Goal: Task Accomplishment & Management: Contribute content

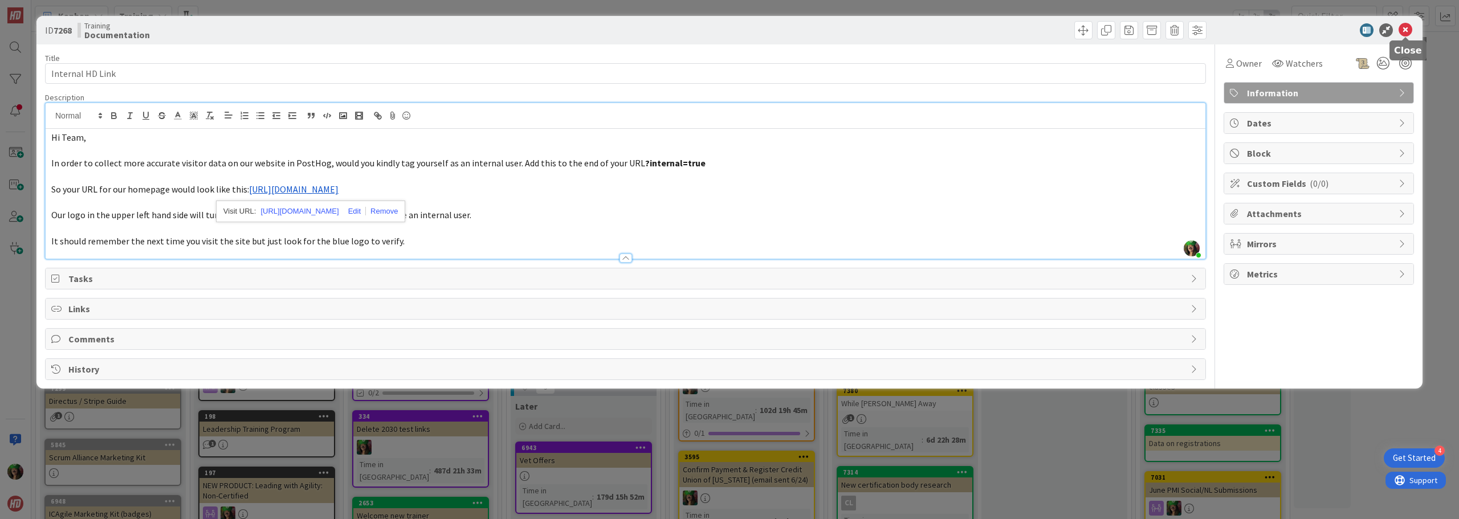
click at [1405, 28] on icon at bounding box center [1406, 30] width 14 height 14
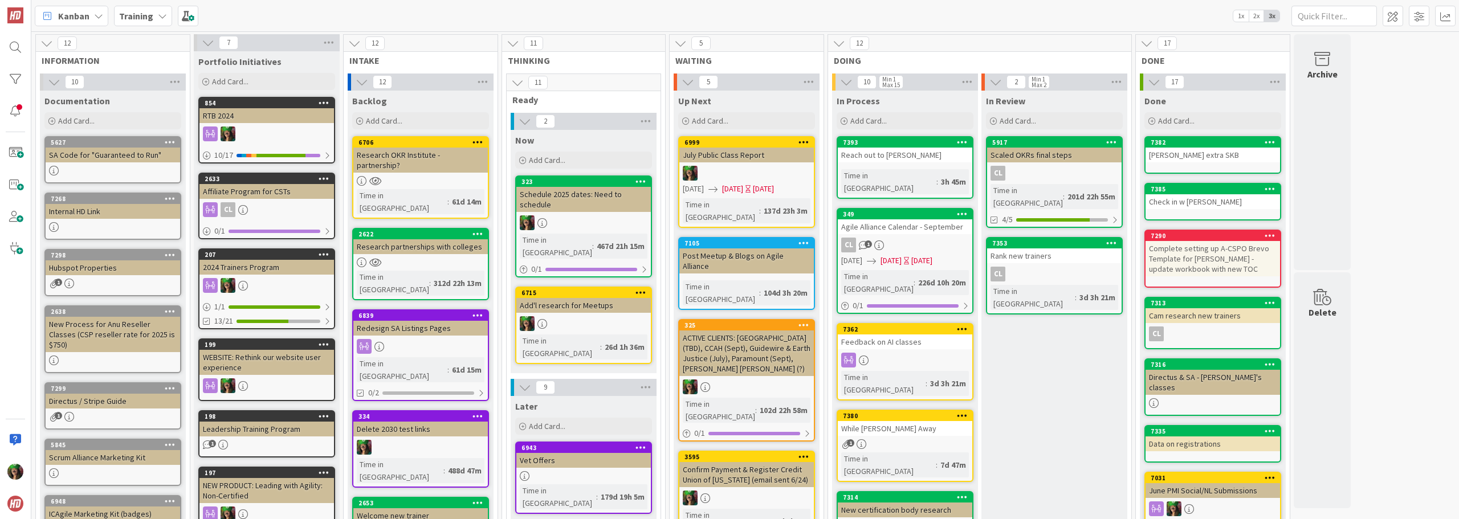
click at [147, 18] on b "Training" at bounding box center [136, 15] width 34 height 11
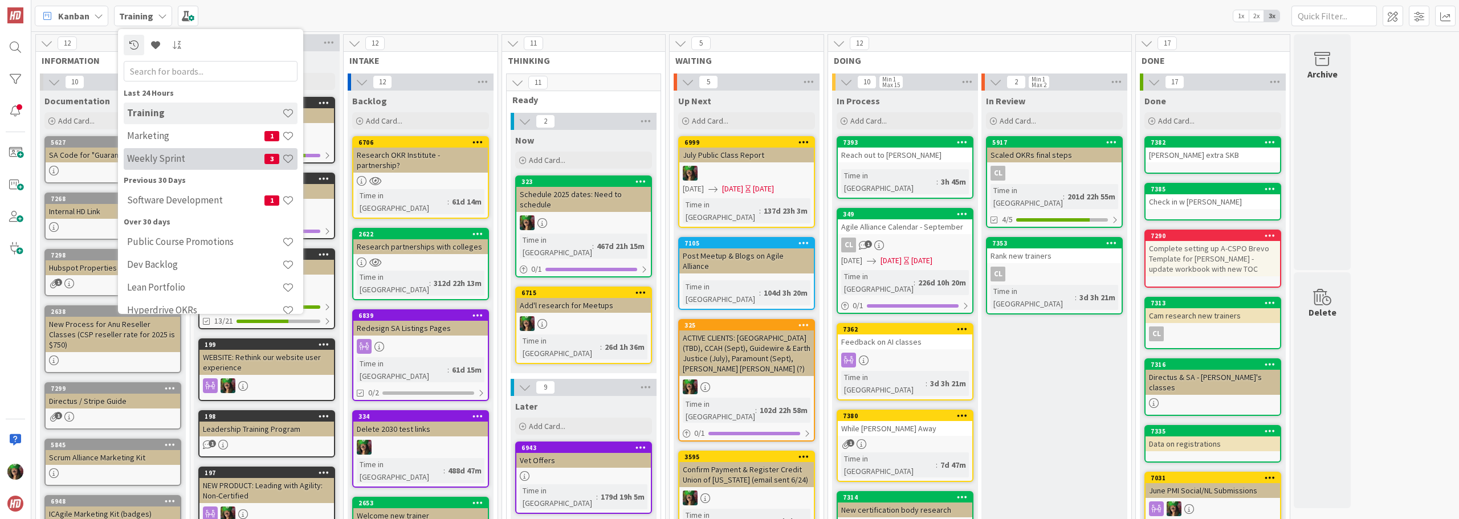
click at [168, 150] on div "Weekly Sprint 3" at bounding box center [211, 159] width 174 height 22
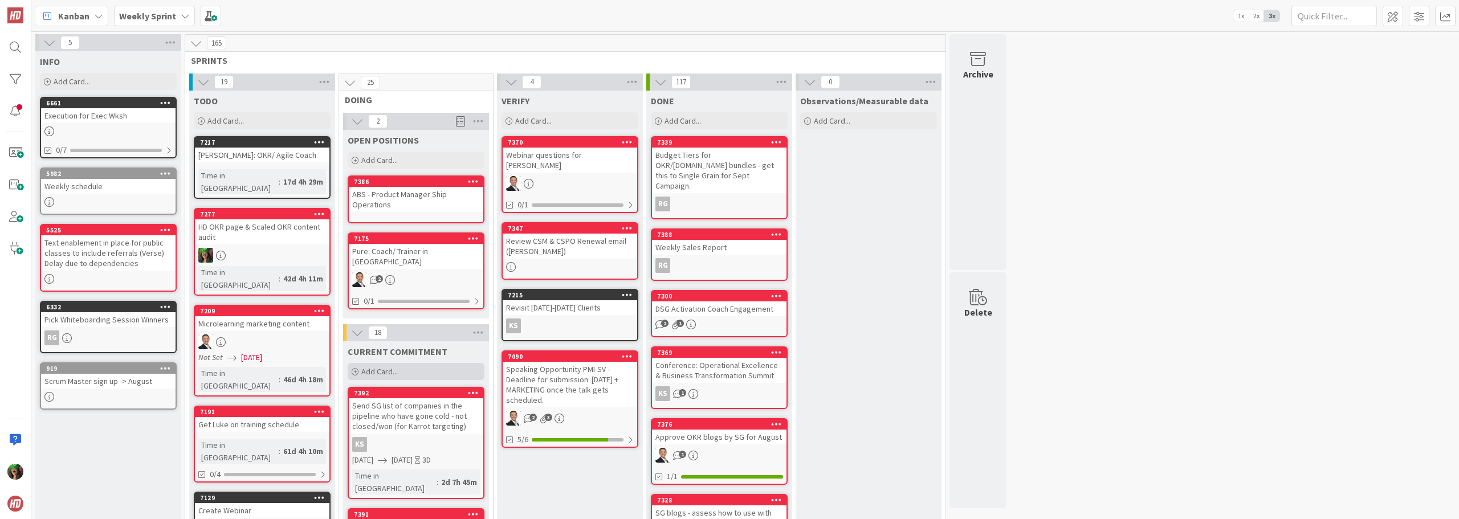
click at [419, 363] on div "Add Card..." at bounding box center [416, 371] width 137 height 17
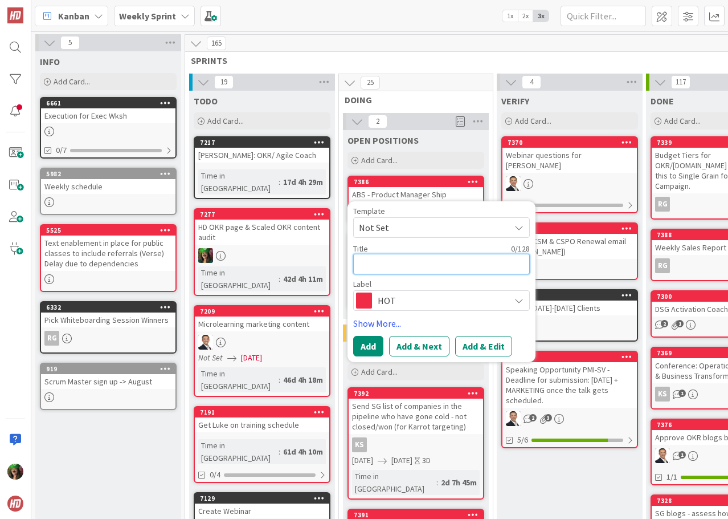
type textarea "x"
type textarea "A"
type textarea "x"
type textarea "At"
type textarea "x"
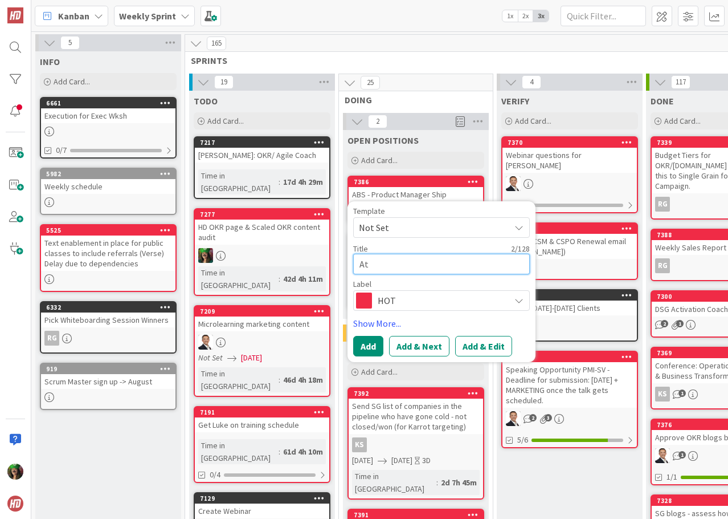
type textarea "Ate"
type textarea "x"
type textarea "Atet"
type textarea "x"
type textarea "Ate"
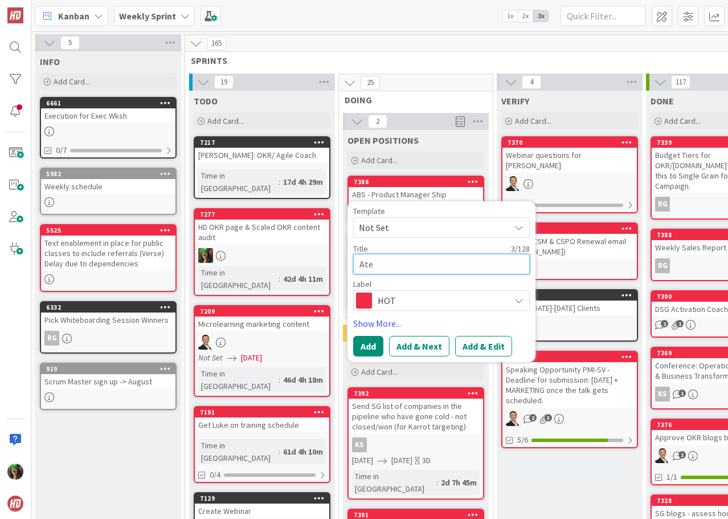
type textarea "x"
type textarea "At"
type textarea "x"
type textarea "Att"
type textarea "x"
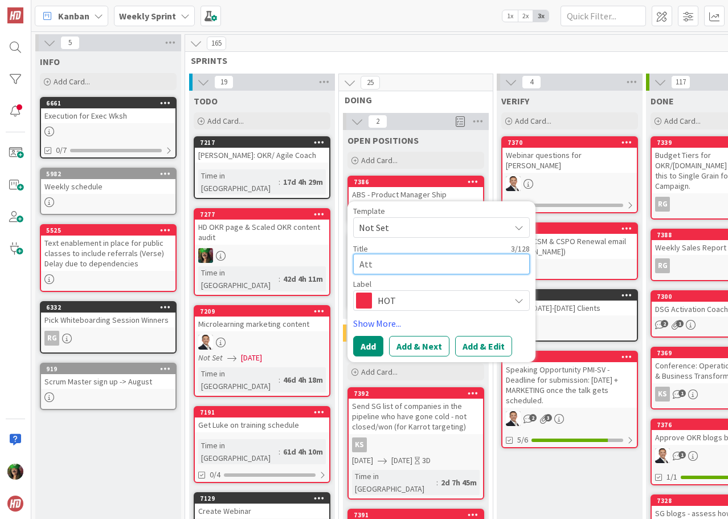
type textarea "Attn"
type textarea "x"
type textarea "Attne"
type textarea "x"
type textarea "Attned"
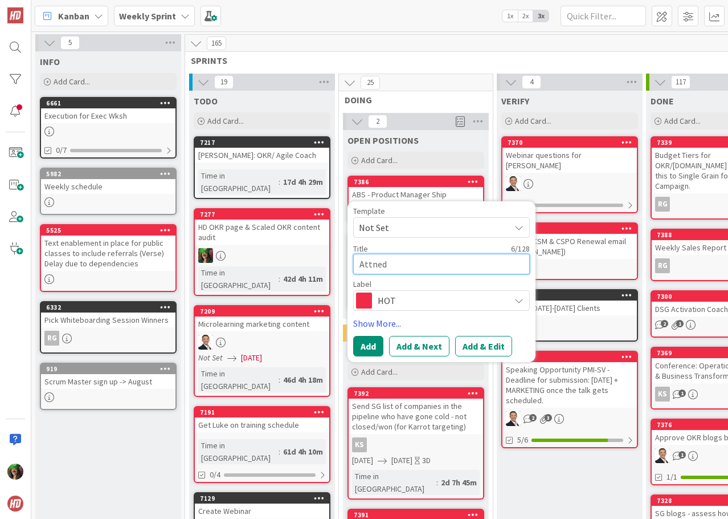
type textarea "x"
type textarea "Attne"
type textarea "x"
type textarea "Attn"
type textarea "x"
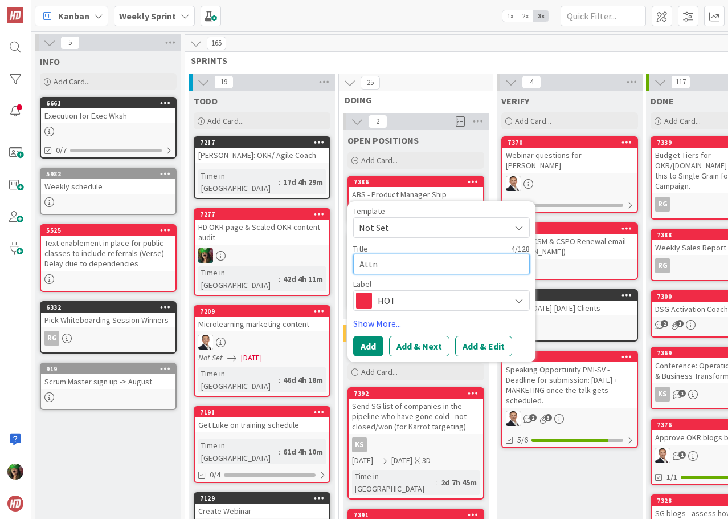
type textarea "Att"
type textarea "x"
type textarea "Atte"
type textarea "x"
type textarea "Atten"
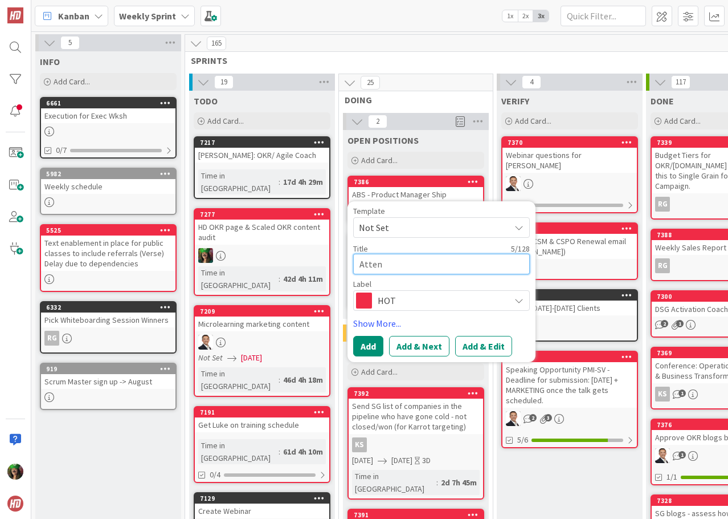
type textarea "x"
type textarea "Attend"
type textarea "x"
type textarea "Attend"
type textarea "x"
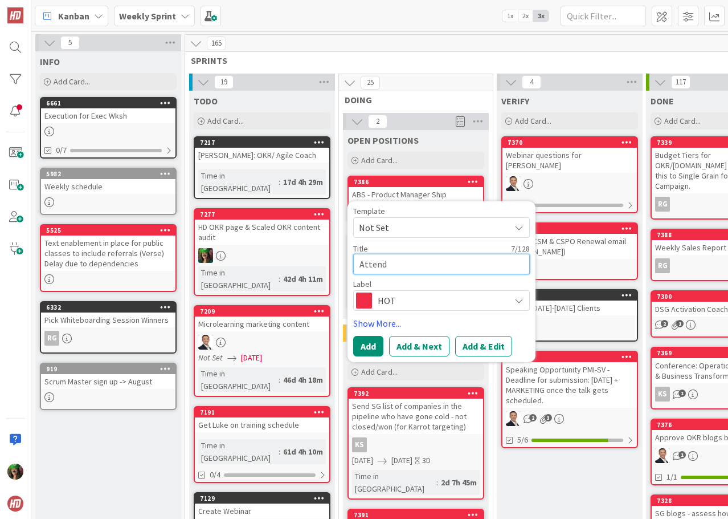
type textarea "Attend P"
type textarea "x"
type textarea "Attend Po"
type textarea "x"
type textarea "Attend Por"
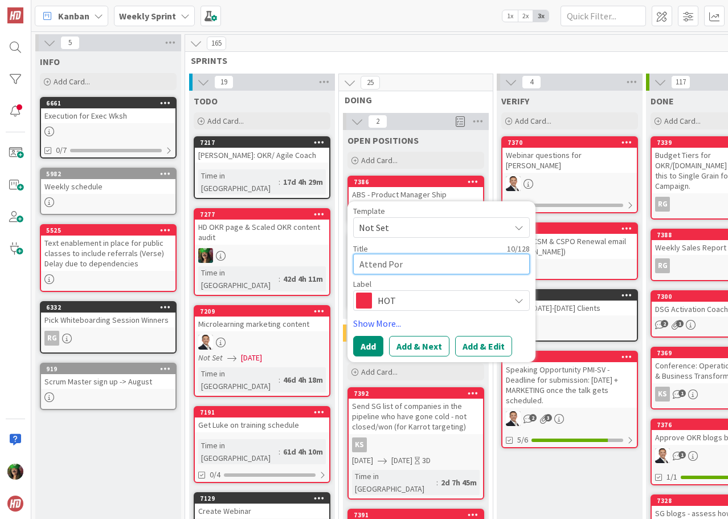
type textarea "x"
type textarea "Attend Porf"
type textarea "x"
type textarea "Attend Por"
type textarea "x"
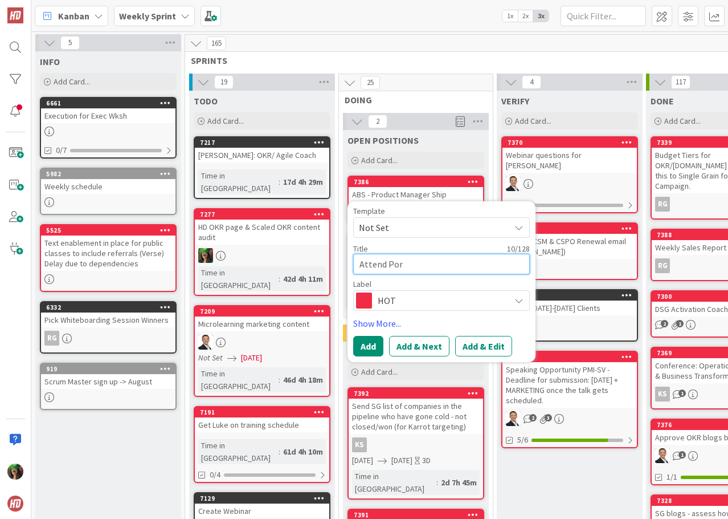
type textarea "Attend Po"
type textarea "x"
type textarea "Attend P"
type textarea "x"
type textarea "Attend Pr"
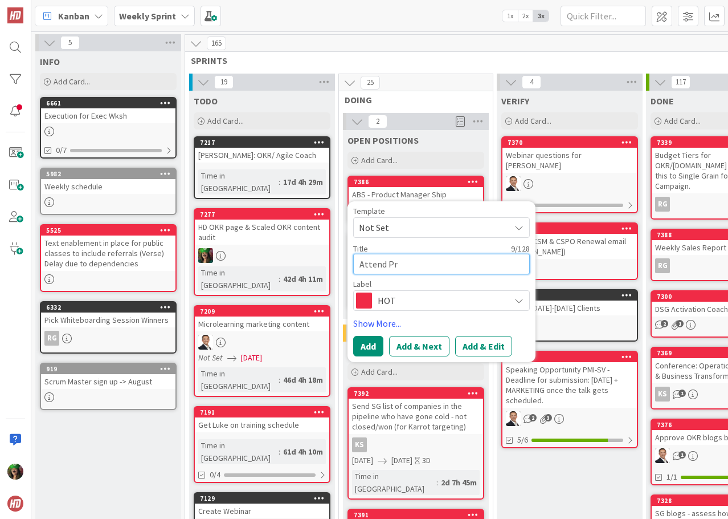
type textarea "x"
type textarea "Attend P"
type textarea "x"
type textarea "Attend PM"
type textarea "x"
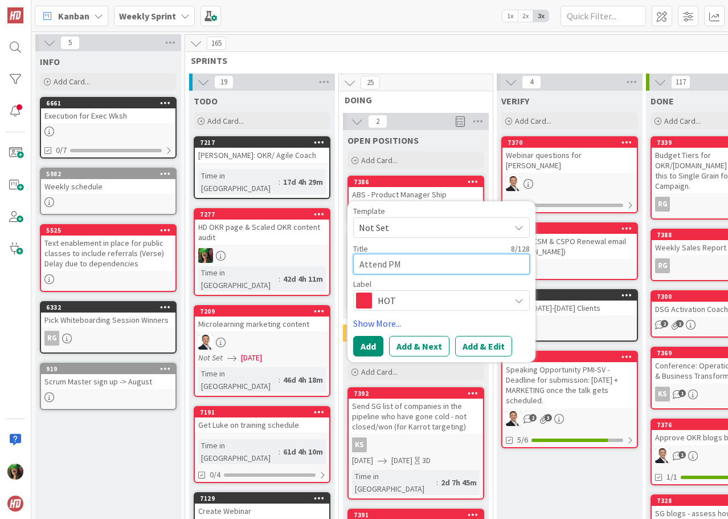
type textarea "Attend PMI"
type textarea "x"
type textarea "Attend PMI"
type textarea "x"
type textarea "Attend PMI P"
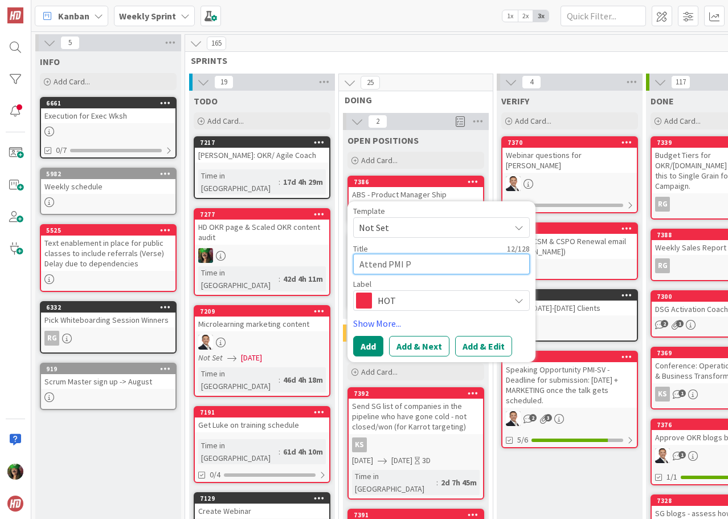
type textarea "x"
type textarea "Attend PMI Pr"
type textarea "x"
type textarea "Attend PMI Pro"
type textarea "x"
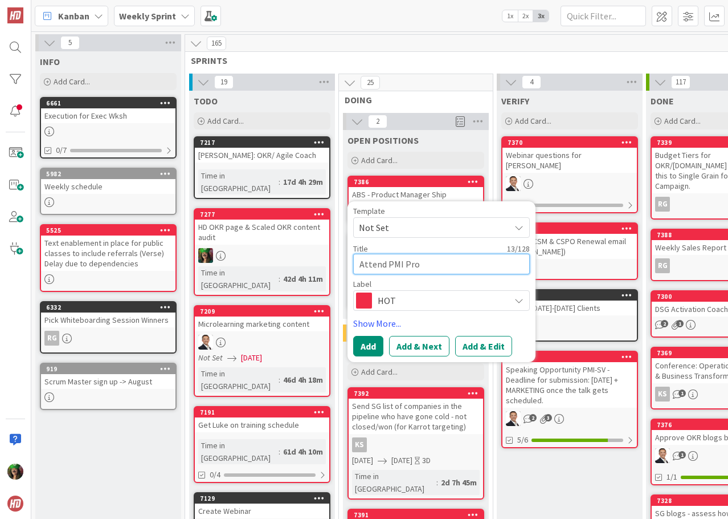
type textarea "Attend PMI Prof"
type textarea "x"
type textarea "Attend PMI Profe"
type textarea "x"
type textarea "Attend PMI Profes"
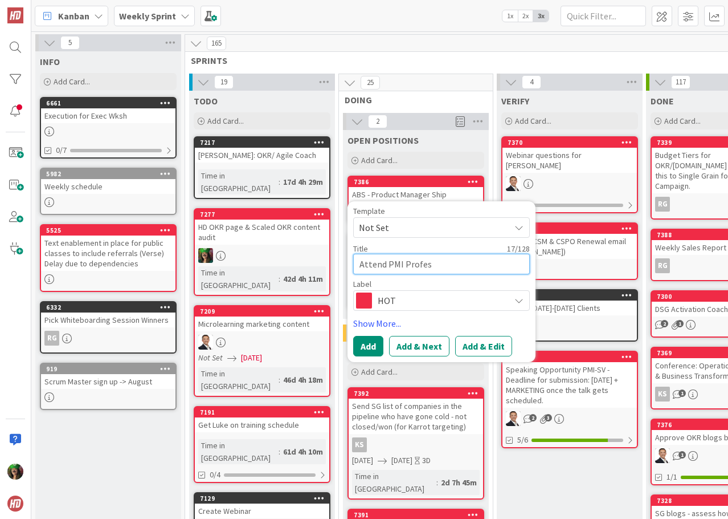
type textarea "x"
type textarea "Attend PMI Profess"
type textarea "x"
type textarea "Attend PMI Professi"
type textarea "x"
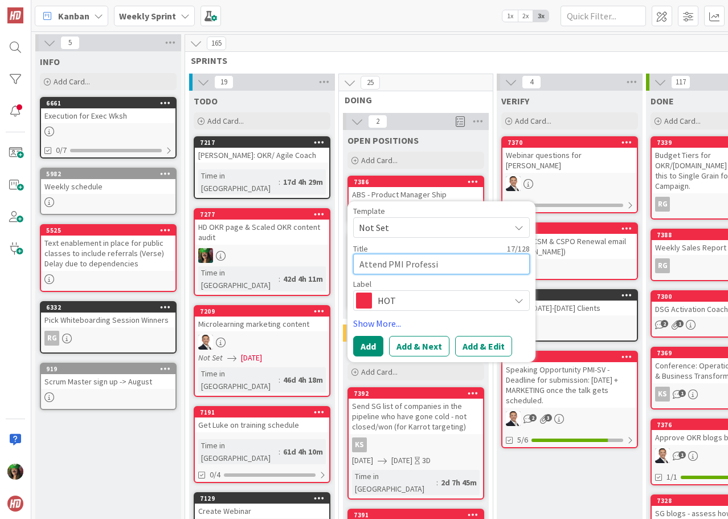
type textarea "Attend PMI Professio"
type textarea "x"
type textarea "Attend PMI Profession"
type textarea "x"
type textarea "Attend PMI Professiona"
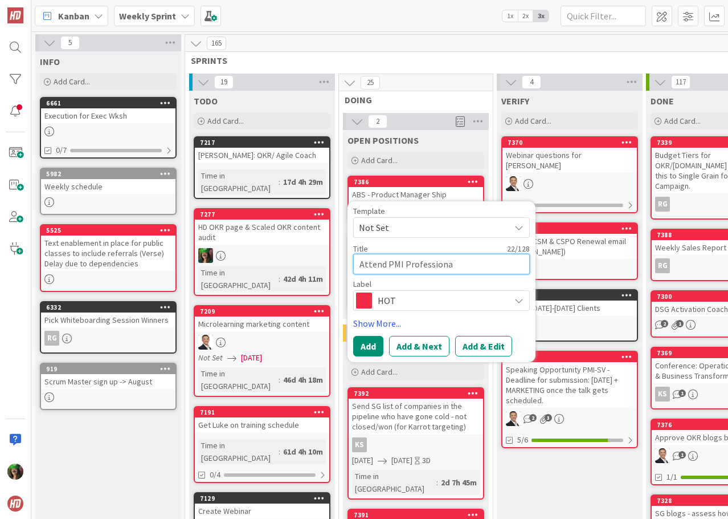
type textarea "x"
type textarea "Attend PMI Professional"
type textarea "x"
type textarea "Attend PMI Professional"
type textarea "x"
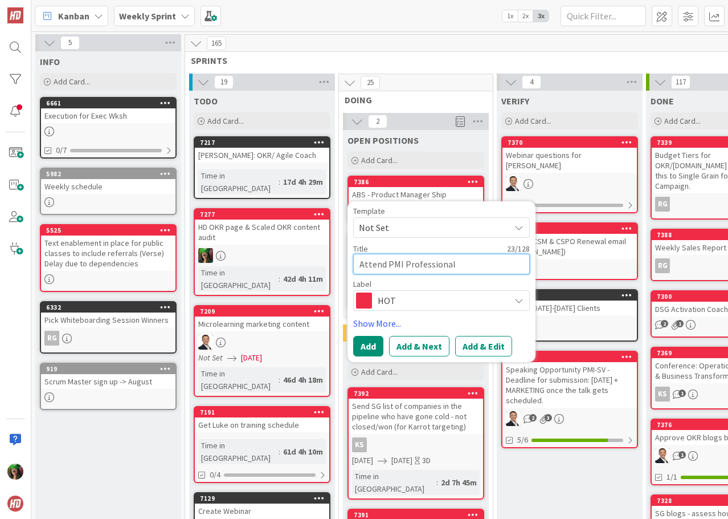
type textarea "Attend PMI Professional D"
type textarea "x"
type textarea "Attend PMI Professional De"
type textarea "x"
type textarea "Attend PMI Professional Dev"
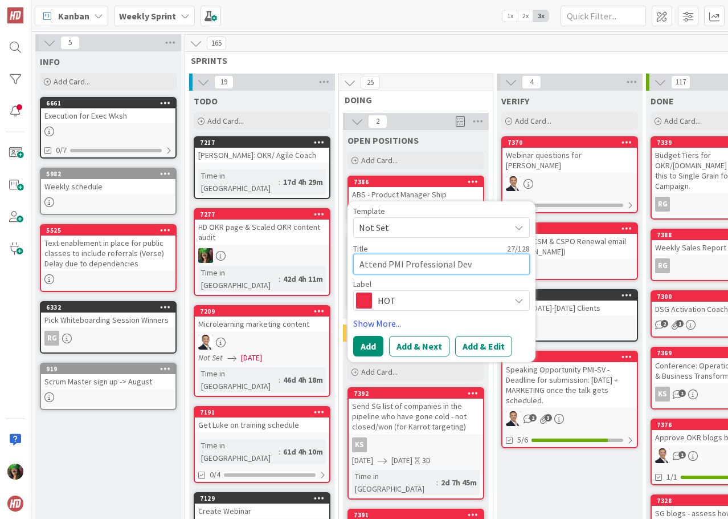
type textarea "x"
type textarea "Attend PMI Professional Dev"
type textarea "x"
type textarea "Attend PMI Professional Dev D"
type textarea "x"
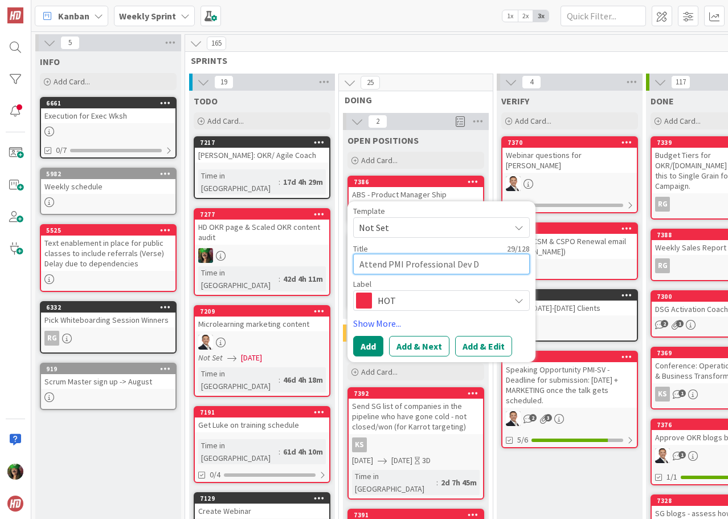
type textarea "Attend PMI Professional Dev Da"
type textarea "x"
type textarea "Attend PMI Professional Dev Day"
type textarea "x"
type textarea "Attend PMI Professional Dev Da"
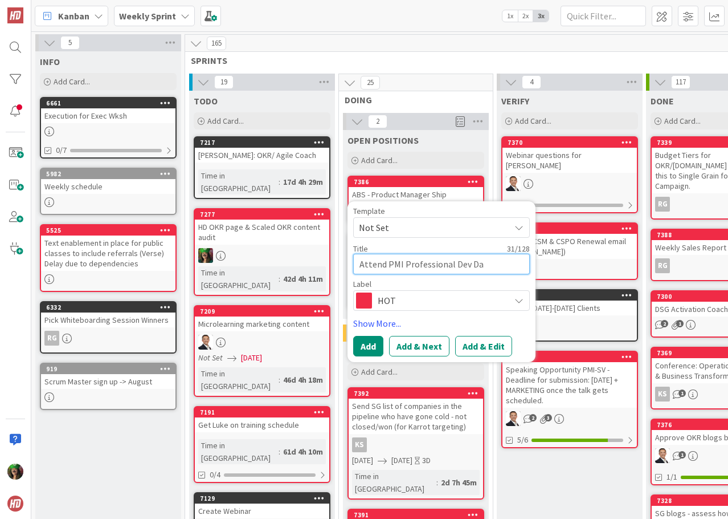
type textarea "x"
type textarea "Attend PMI Professional Dev D"
type textarea "x"
type textarea "Attend PMI Professional Dev"
type textarea "x"
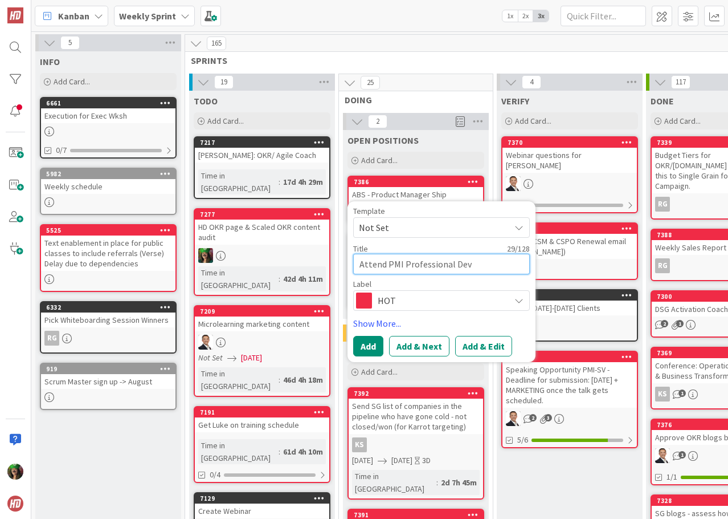
type textarea "Attend PMI Professional Dev"
type textarea "x"
type textarea "Attend PMI Professional Deve"
type textarea "x"
type textarea "Attend PMI Professional Devel"
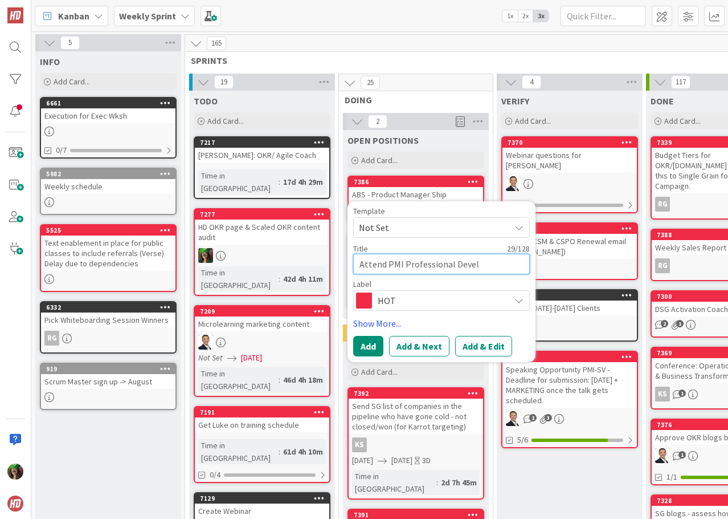
type textarea "x"
type textarea "Attend PMI Professional Develo"
type textarea "x"
type textarea "Attend PMI Professional Develop"
type textarea "x"
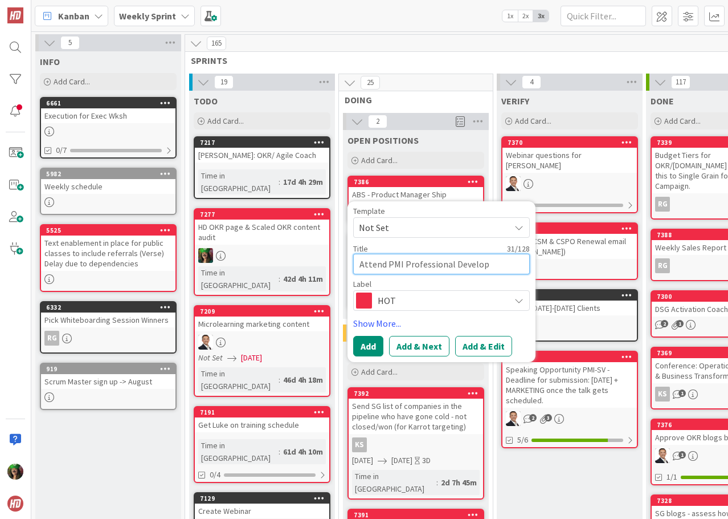
type textarea "Attend PMI Professional Developm"
type textarea "x"
type textarea "Attend PMI Professional Developme"
type textarea "x"
type textarea "Attend PMI Professional Developmen"
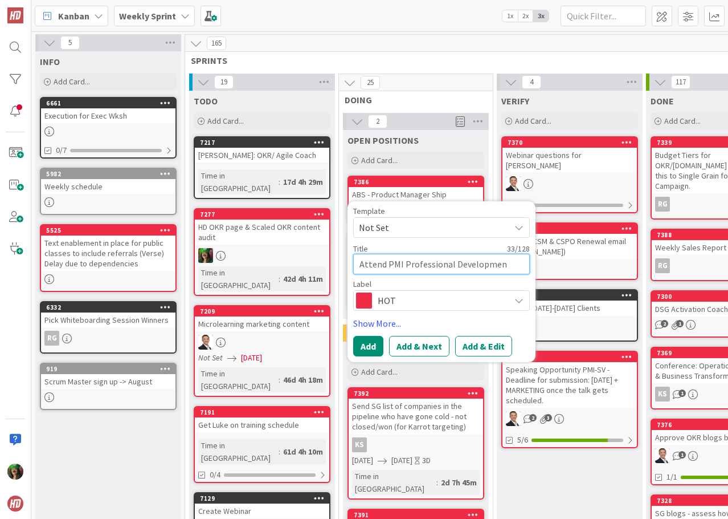
type textarea "x"
type textarea "Attend PMI Professional Development"
type textarea "x"
type textarea "Attend PMI Professional Development"
type textarea "x"
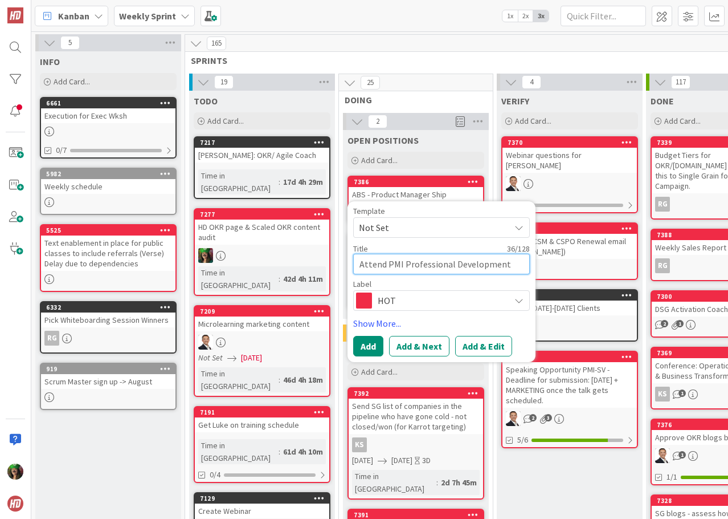
type textarea "Attend PMI Professional Development D"
type textarea "x"
type textarea "Attend PMI Professional Development Da"
type textarea "x"
type textarea "Attend PMI Professional Development Day"
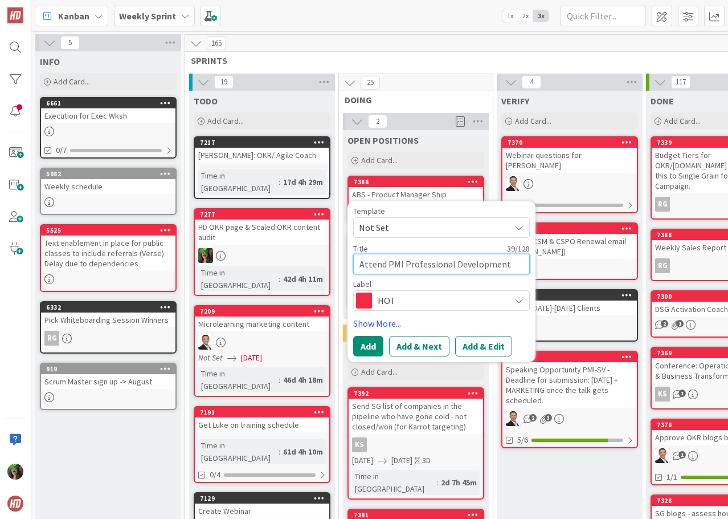
type textarea "x"
type textarea "Attend PMI Professional Development Day"
type textarea "x"
type textarea "Attend PMI Professional Development Day O"
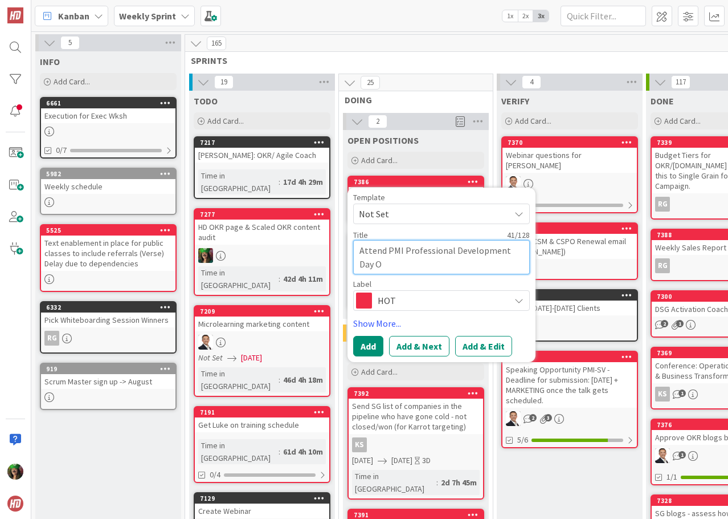
type textarea "x"
type textarea "Attend PMI Professional Development Day Oc"
type textarea "x"
type textarea "Attend PMI Professional Development Day Oct"
type textarea "x"
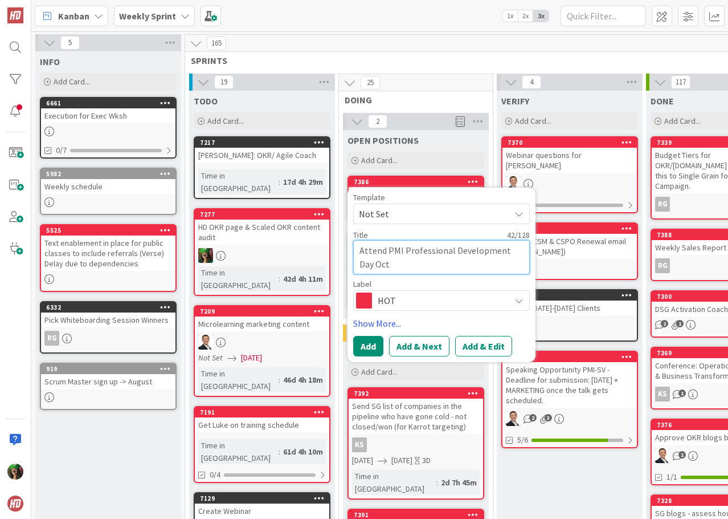
type textarea "Attend PMI Professional Development Day Octo"
type textarea "x"
type textarea "Attend PMI Professional Development Day Oct"
type textarea "x"
type textarea "Attend PMI Professional Development Day Octo"
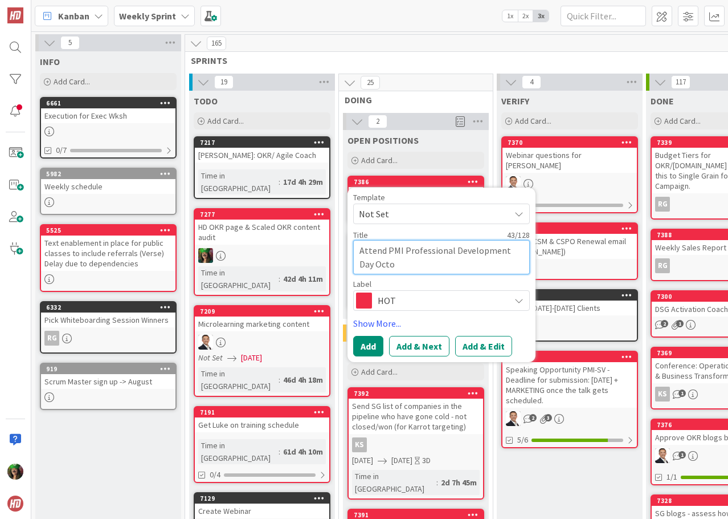
type textarea "x"
type textarea "Attend PMI Professional Development Day Octob"
type textarea "x"
type textarea "Attend PMI Professional Development Day Octobe"
type textarea "x"
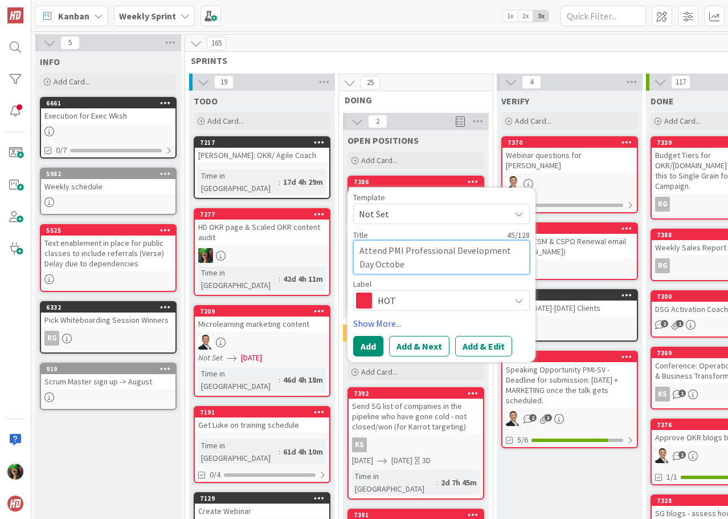
type textarea "Attend PMI Professional Development Day October"
type textarea "x"
type textarea "Attend PMI Professional Development Day October"
type textarea "x"
type textarea "Attend PMI Professional Development Day October 4"
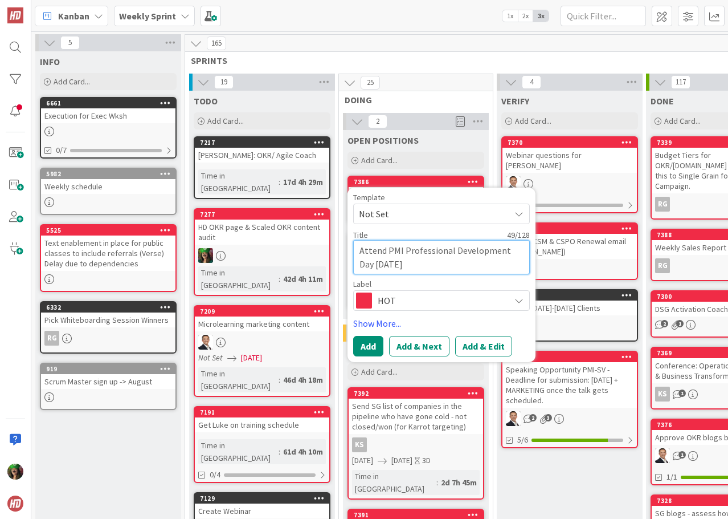
type textarea "x"
type textarea "Attend PMI Professional Development Day October 4t"
type textarea "x"
type textarea "Attend PMI Professional Development Day October 4th"
type textarea "x"
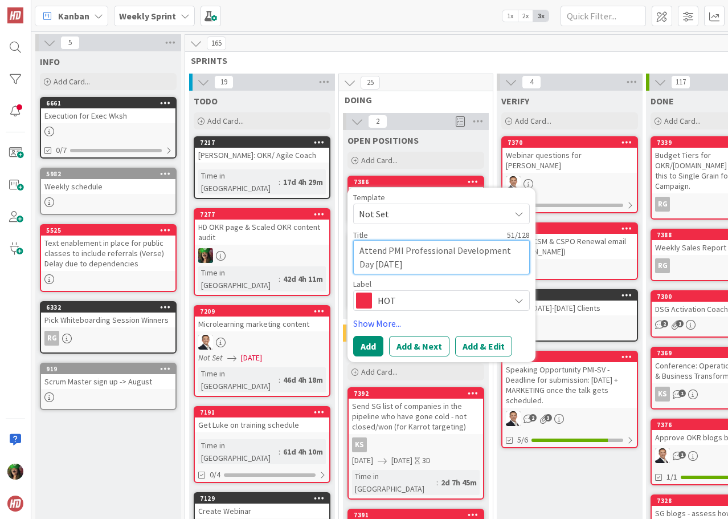
type textarea "Attend PMI Professional Development Day October 4th."
type textarea "x"
type textarea "Attend PMI Professional Development Day October 4th."
type textarea "x"
type textarea "Attend PMI Professional Development Day October 4th. B"
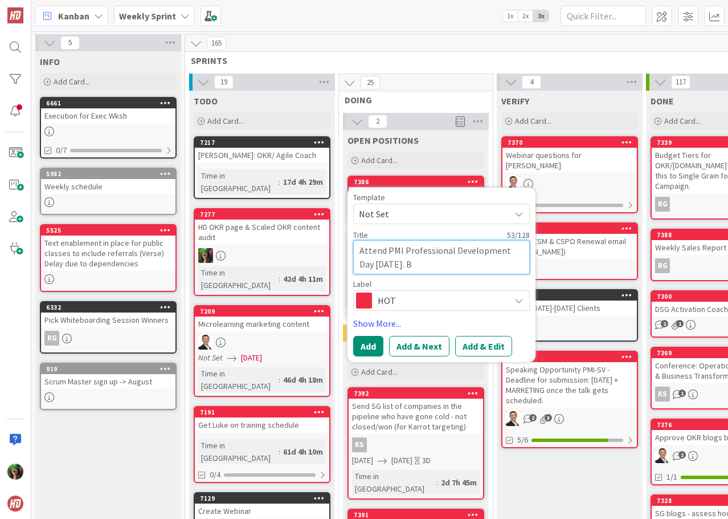
type textarea "x"
type textarea "Attend PMI Professional Development Day October 4th. Bo"
type textarea "x"
type textarea "Attend PMI Professional Development Day October 4th. Boo"
type textarea "x"
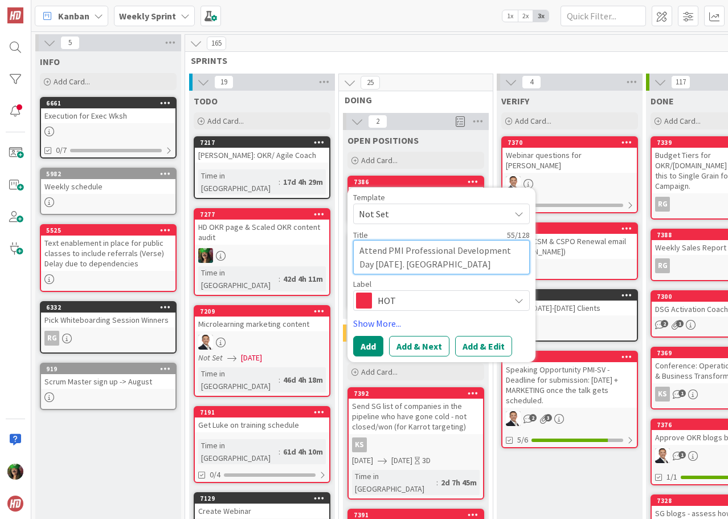
type textarea "Attend PMI Professional Development Day October 4th. Boot"
type textarea "x"
type textarea "Attend PMI Professional Development Day October 4th. Booth"
type textarea "x"
type textarea "Attend PMI Professional Development Day October 4th. Booth?"
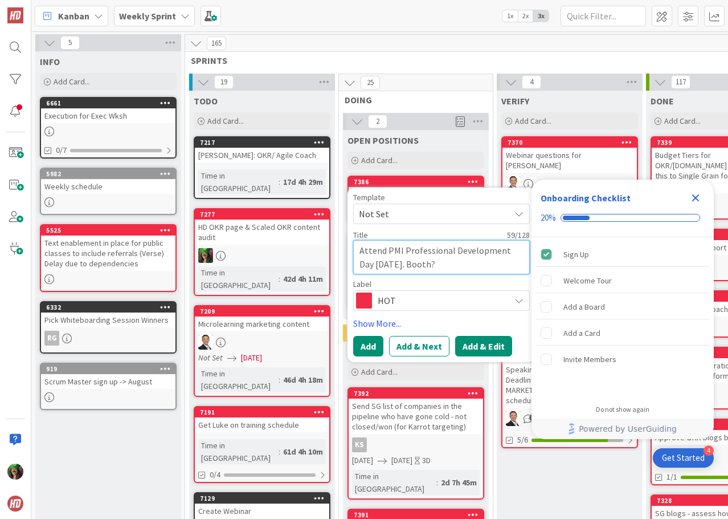
type textarea "x"
type textarea "Attend PMI Professional Development Day October 4th. Booth?"
click at [471, 336] on button "Add & Edit" at bounding box center [483, 346] width 57 height 21
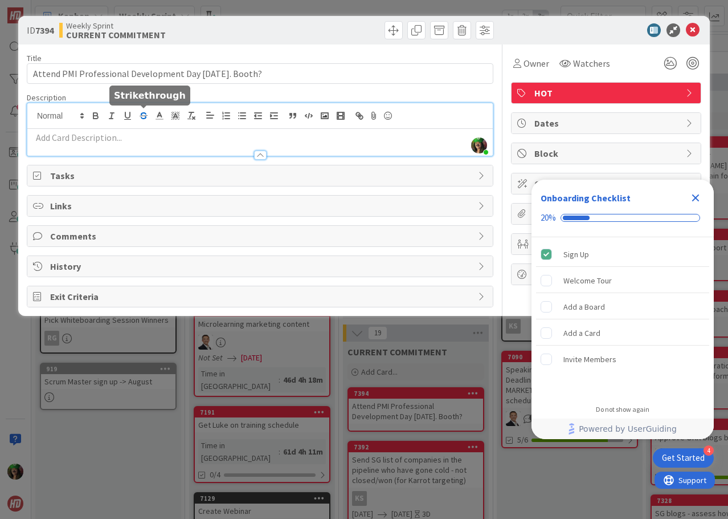
click at [138, 116] on div "Sherian Lutton just joined" at bounding box center [260, 129] width 466 height 52
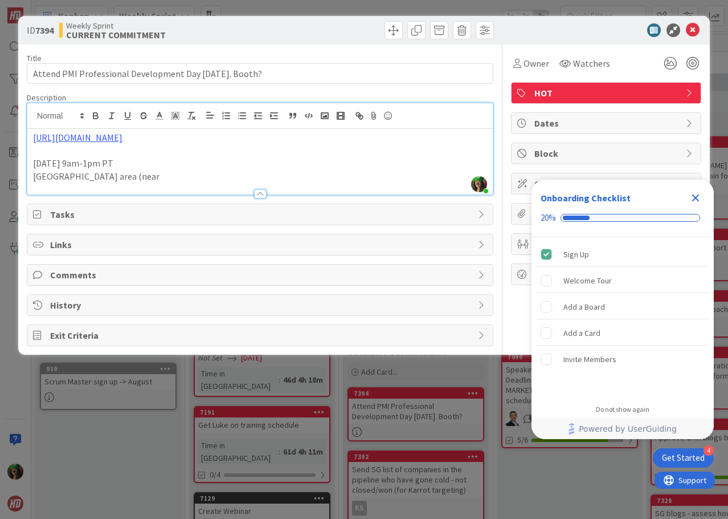
click at [50, 173] on p "Oakland area (near" at bounding box center [260, 176] width 454 height 13
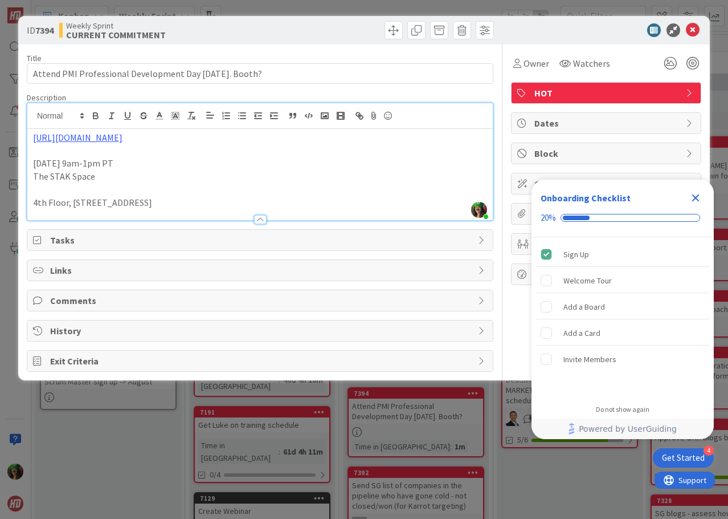
click at [38, 188] on p at bounding box center [260, 189] width 454 height 13
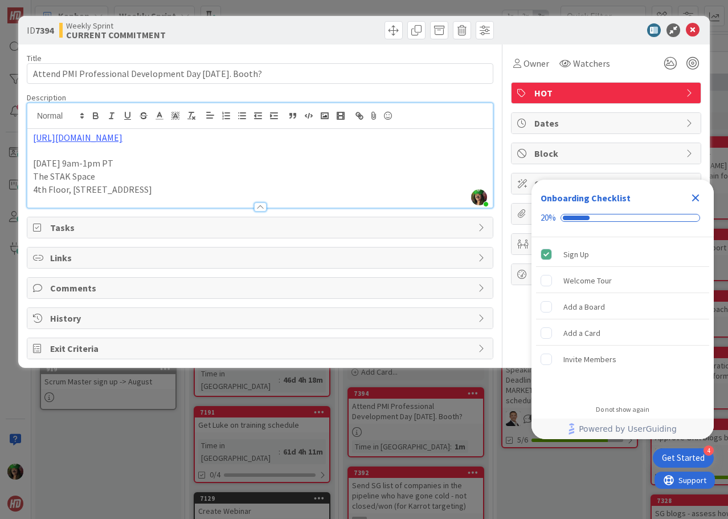
click at [325, 140] on p "https://pmisfbac.org/professional-development-day-2025" at bounding box center [260, 137] width 454 height 13
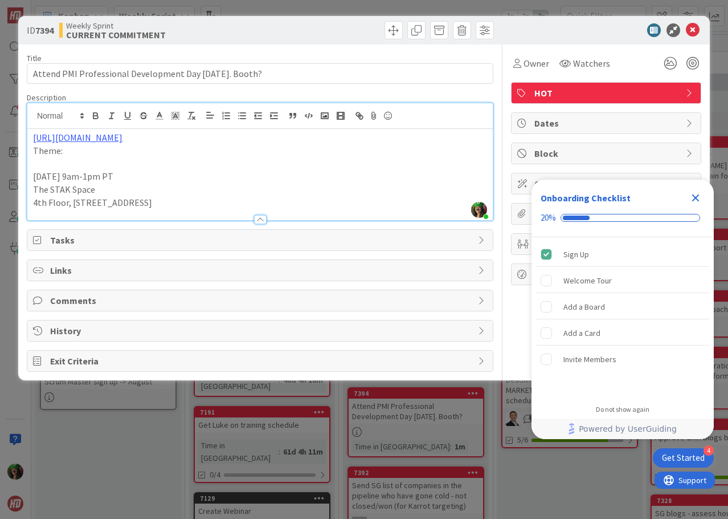
click at [109, 148] on p "Theme:" at bounding box center [260, 150] width 454 height 13
drag, startPoint x: 100, startPoint y: 155, endPoint x: 88, endPoint y: 149, distance: 13.3
click at [225, 199] on p "4th Floor, 1900 Broadway, Oakland, CA 94612" at bounding box center [260, 202] width 454 height 13
click at [693, 29] on icon at bounding box center [693, 30] width 14 height 14
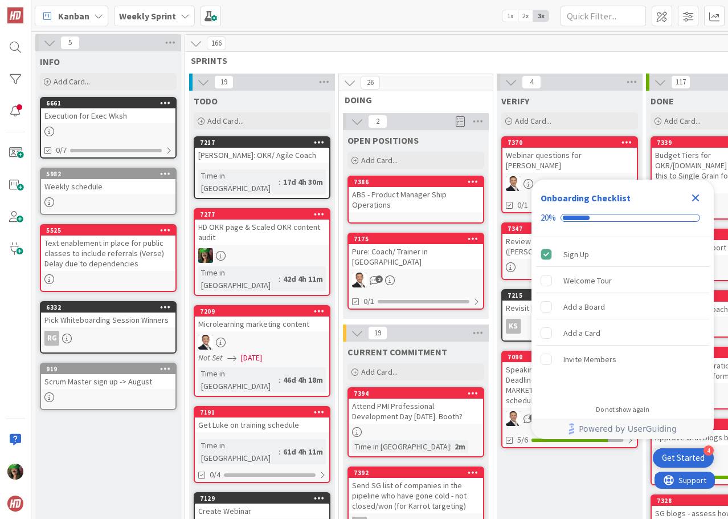
click at [694, 194] on icon "Close Checklist" at bounding box center [696, 198] width 14 height 14
